Goal: Task Accomplishment & Management: Complete application form

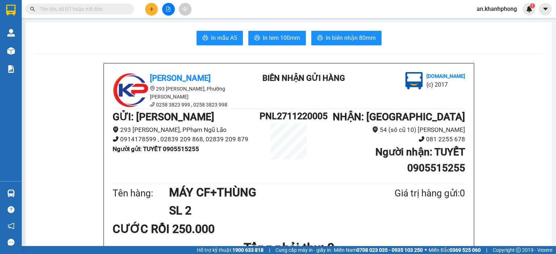
click at [151, 8] on icon "plus" at bounding box center [151, 9] width 5 height 5
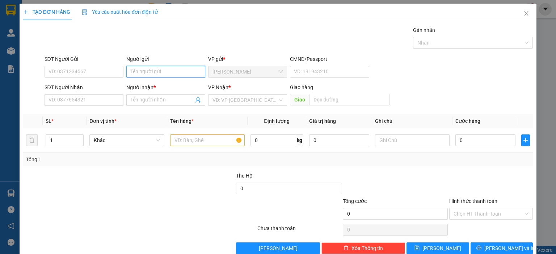
click at [149, 73] on input "Người gửi" at bounding box center [165, 72] width 79 height 12
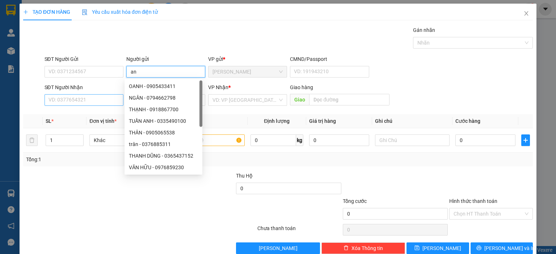
type input "an"
click at [79, 101] on input "SĐT Người Nhận" at bounding box center [83, 100] width 79 height 12
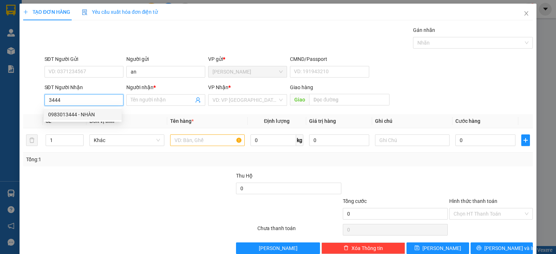
click at [79, 111] on div "0983013444 - NHÀN" at bounding box center [82, 114] width 69 height 8
type input "0983013444"
type input "NHÀN"
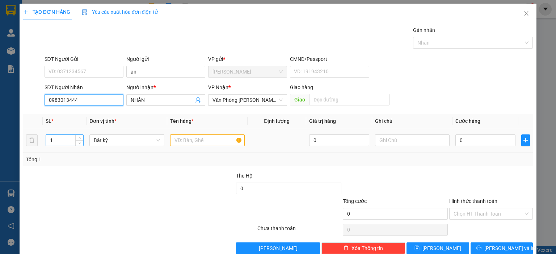
type input "0983013444"
click at [67, 136] on input "1" at bounding box center [64, 140] width 37 height 11
type input "2"
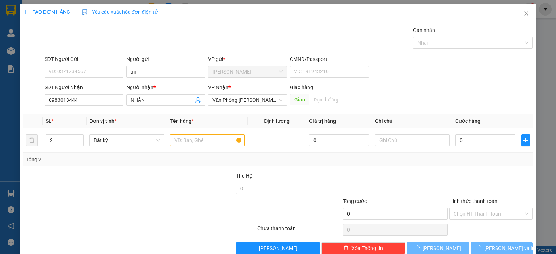
click at [119, 166] on div "Transit Pickup Surcharge Ids Transit Deliver Surcharge Ids Transit Deliver Surc…" at bounding box center [277, 140] width 509 height 228
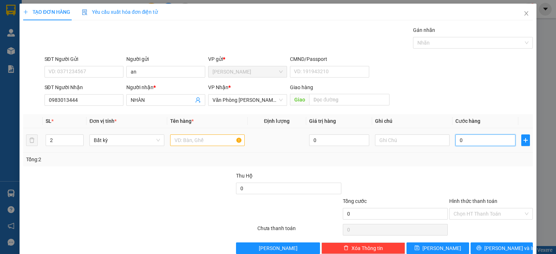
click at [490, 140] on input "0" at bounding box center [485, 140] width 60 height 12
type input "1"
type input "12"
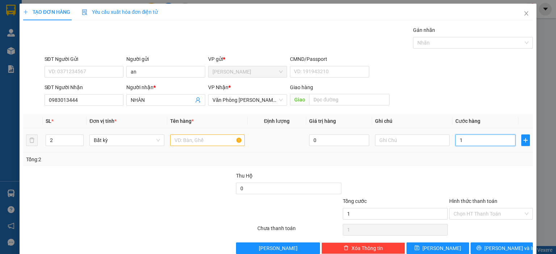
type input "12"
type input "120"
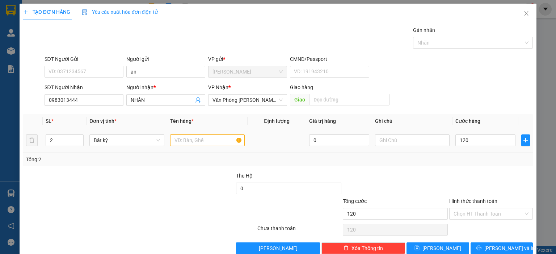
type input "120.000"
click at [479, 153] on div "Tổng: 2" at bounding box center [277, 159] width 509 height 14
click at [386, 137] on input "text" at bounding box center [412, 140] width 75 height 12
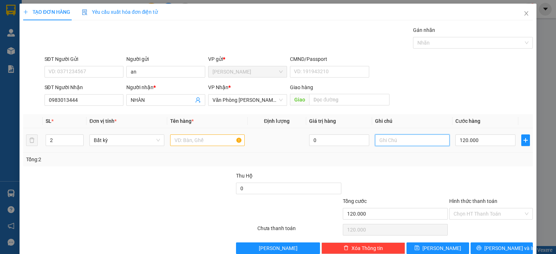
type input "D"
type input "ĐTN"
click at [394, 153] on div "Tổng: 2" at bounding box center [277, 159] width 509 height 14
click at [197, 142] on input "text" at bounding box center [207, 140] width 75 height 12
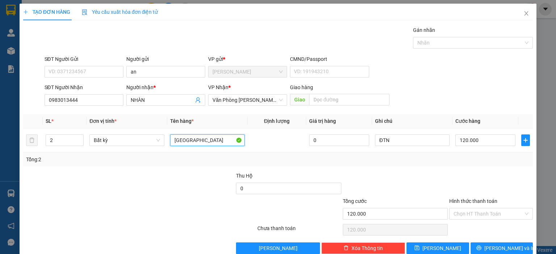
type input "[GEOGRAPHIC_DATA]"
click at [191, 160] on div "Tổng: 2" at bounding box center [120, 159] width 189 height 8
click at [478, 213] on input "Hình thức thanh toán" at bounding box center [488, 213] width 70 height 11
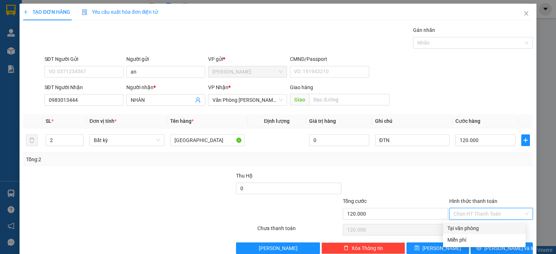
click at [465, 228] on div "Tại văn phòng" at bounding box center [484, 228] width 74 height 8
type input "0"
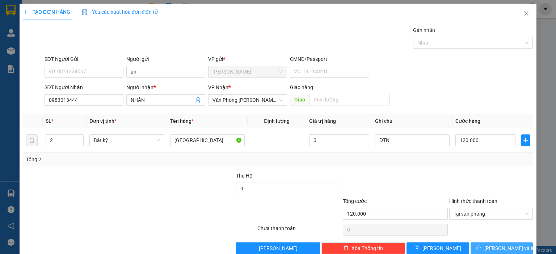
click at [475, 246] on button "[PERSON_NAME] và In" at bounding box center [501, 248] width 63 height 12
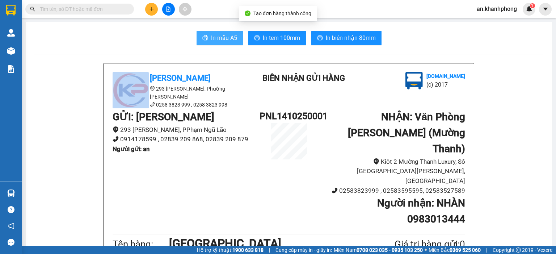
click at [222, 41] on span "In mẫu A5" at bounding box center [224, 37] width 26 height 9
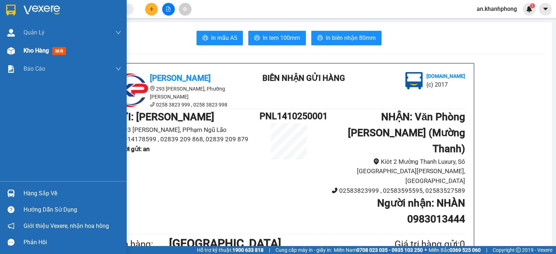
click at [42, 54] on div "Kho hàng mới" at bounding box center [46, 50] width 45 height 9
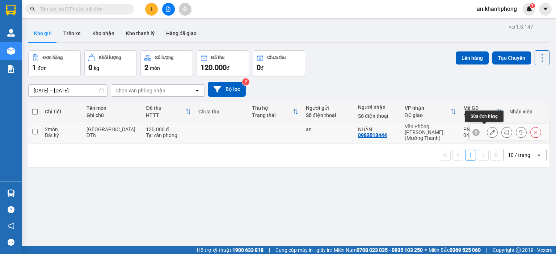
click at [489, 130] on icon at bounding box center [491, 132] width 5 height 5
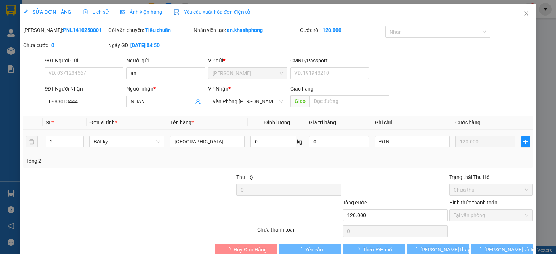
type input "an"
type input "0983013444"
type input "NHÀN"
type input "120.000"
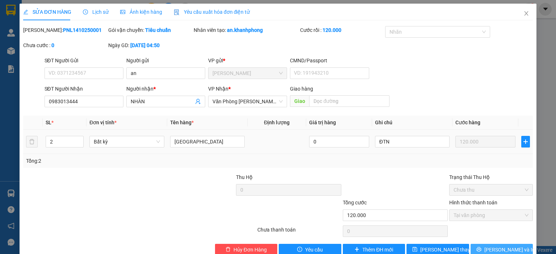
click at [487, 248] on button "[PERSON_NAME] và In" at bounding box center [501, 249] width 63 height 12
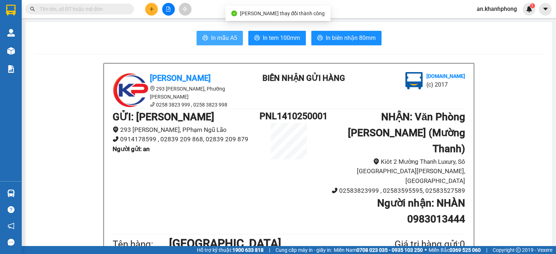
click at [221, 37] on span "In mẫu A5" at bounding box center [224, 37] width 26 height 9
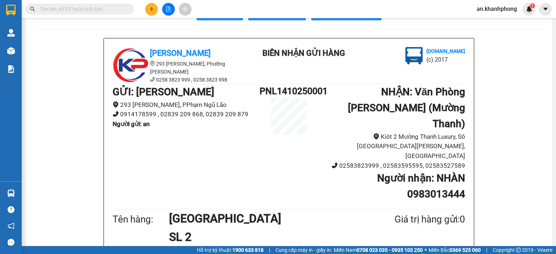
scroll to position [48, 0]
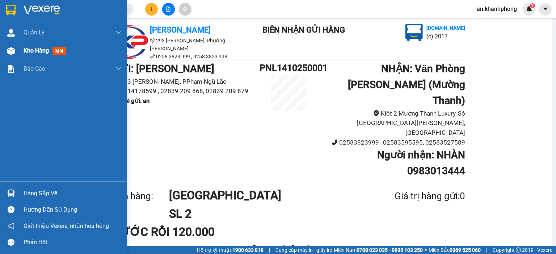
click at [28, 49] on span "Kho hàng" at bounding box center [36, 50] width 25 height 7
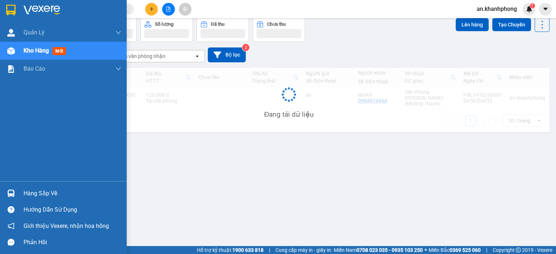
scroll to position [33, 0]
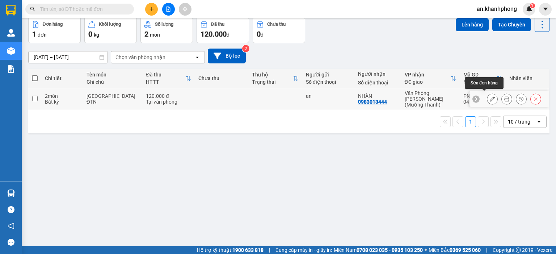
click at [489, 98] on icon at bounding box center [491, 98] width 5 height 5
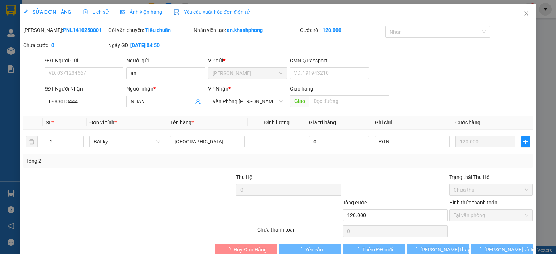
type input "an"
type input "0983013444"
type input "NHÀN"
type input "120.000"
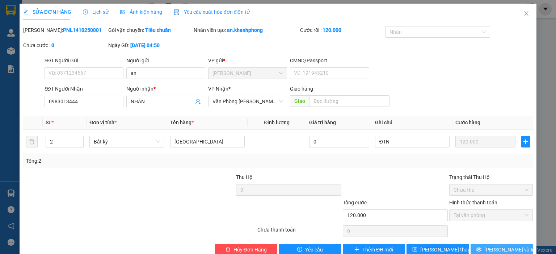
click at [494, 247] on span "[PERSON_NAME] và In" at bounding box center [509, 249] width 51 height 8
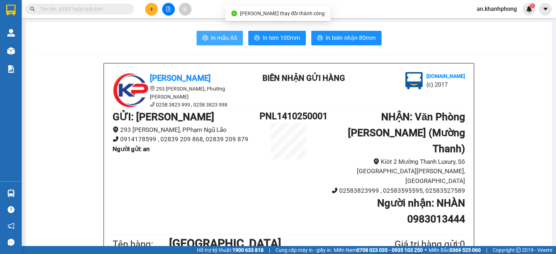
click at [219, 43] on button "In mẫu A5" at bounding box center [219, 38] width 46 height 14
click at [216, 35] on span "In mẫu A5" at bounding box center [224, 37] width 26 height 9
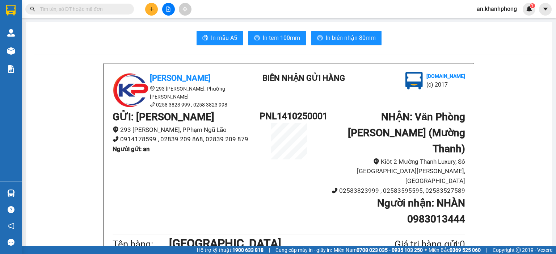
click at [74, 4] on span at bounding box center [79, 9] width 109 height 11
click at [74, 7] on input "text" at bounding box center [82, 9] width 85 height 8
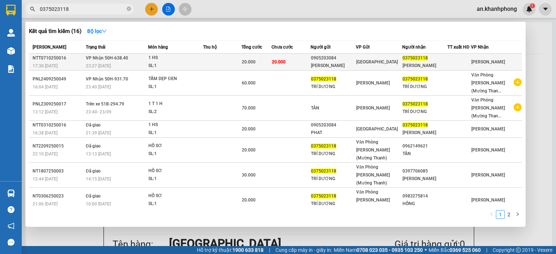
type input "0375023118"
click at [186, 59] on div "1 HS" at bounding box center [175, 58] width 54 height 8
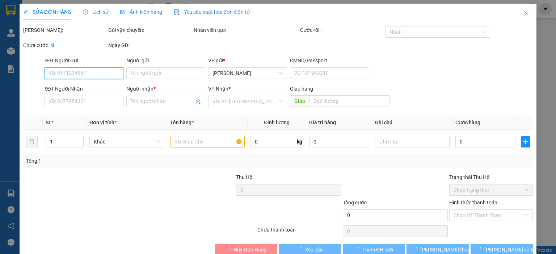
type input "0905203084"
type input "[PERSON_NAME]"
type input "0375023118"
type input "[PERSON_NAME]"
type input "20.000"
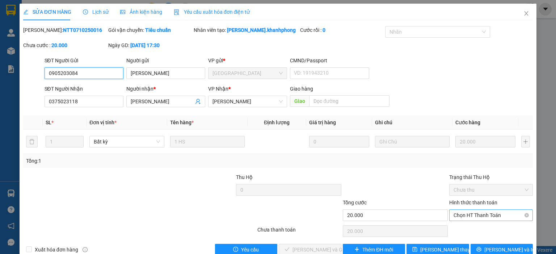
click at [470, 216] on span "Chọn HT Thanh Toán" at bounding box center [490, 214] width 75 height 11
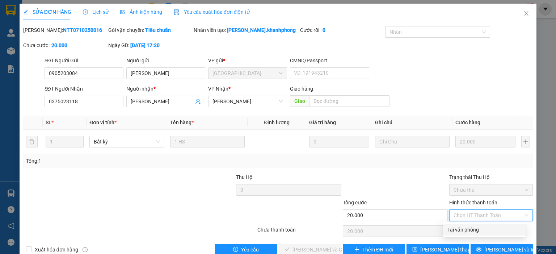
click at [466, 228] on div "Tại văn phòng" at bounding box center [484, 229] width 74 height 8
type input "0"
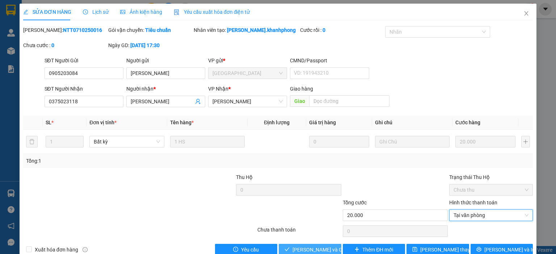
click at [300, 246] on span "[PERSON_NAME] và Giao hàng" at bounding box center [326, 249] width 69 height 8
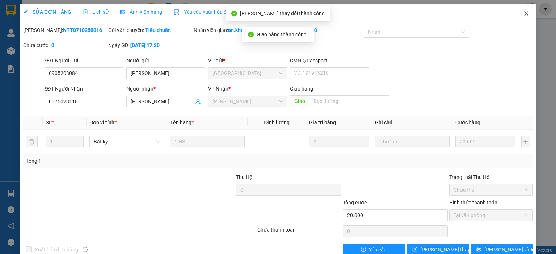
click at [523, 13] on icon "close" at bounding box center [526, 13] width 6 height 6
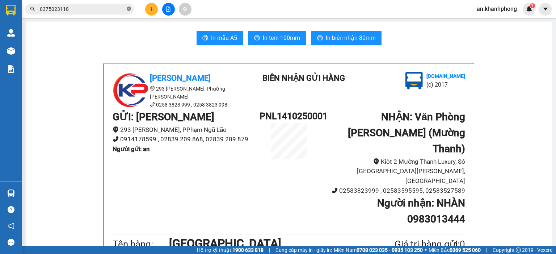
click at [127, 10] on icon "close-circle" at bounding box center [129, 9] width 4 height 4
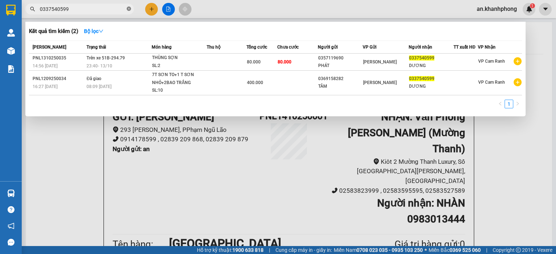
type input "0337540599"
